Goal: Task Accomplishment & Management: Manage account settings

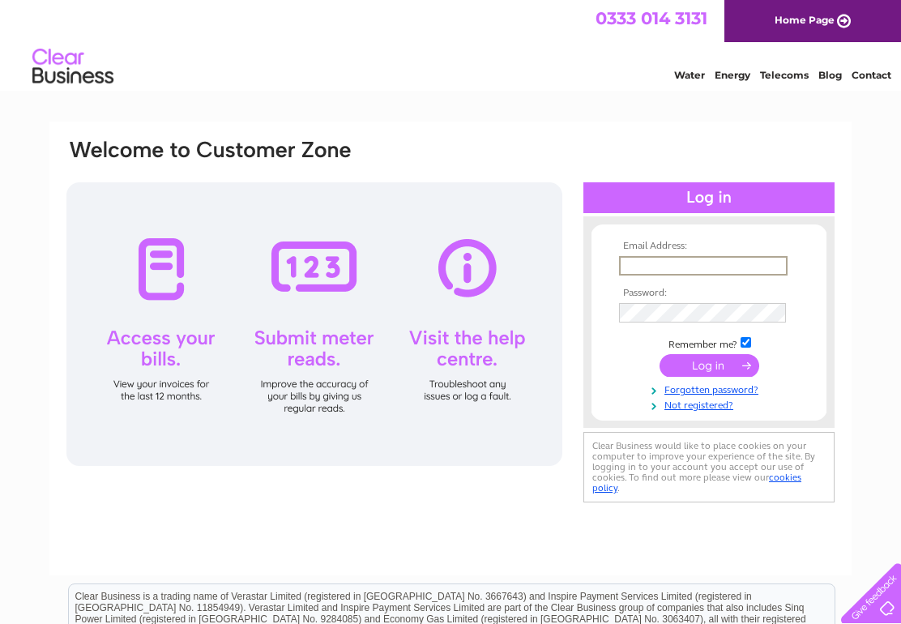
type input "dkinloch2000@yahoo.co.uk"
click at [709, 366] on input "submit" at bounding box center [710, 365] width 100 height 23
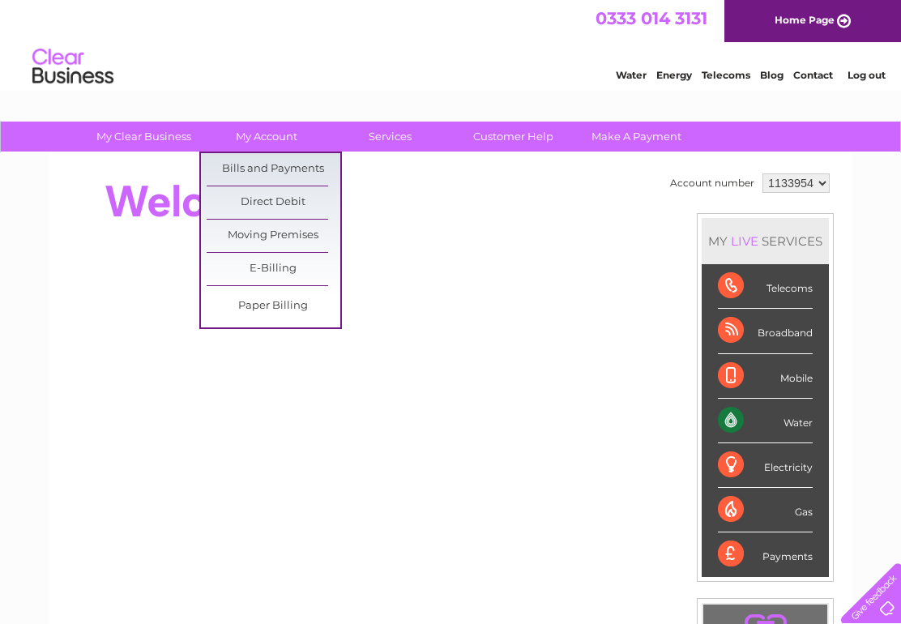
click at [289, 161] on link "Bills and Payments" at bounding box center [274, 169] width 134 height 32
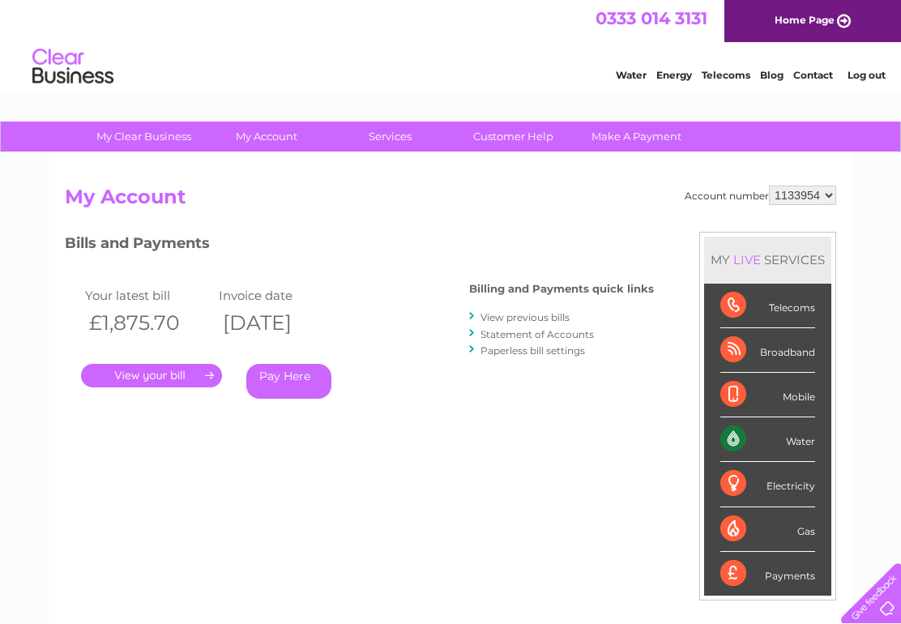
click at [166, 374] on link "." at bounding box center [151, 376] width 141 height 24
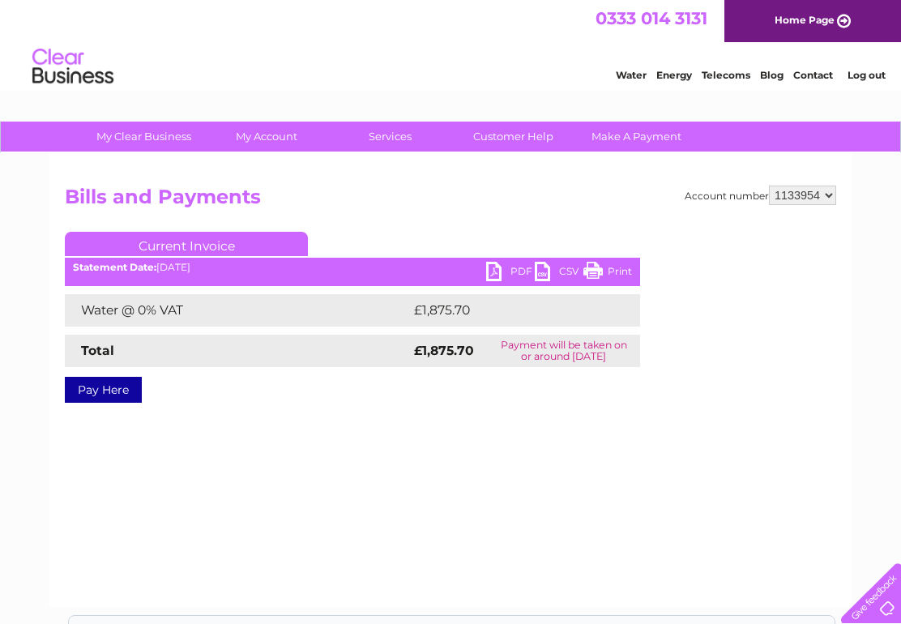
click at [505, 272] on link "PDF" at bounding box center [510, 274] width 49 height 24
